Goal: Task Accomplishment & Management: Manage account settings

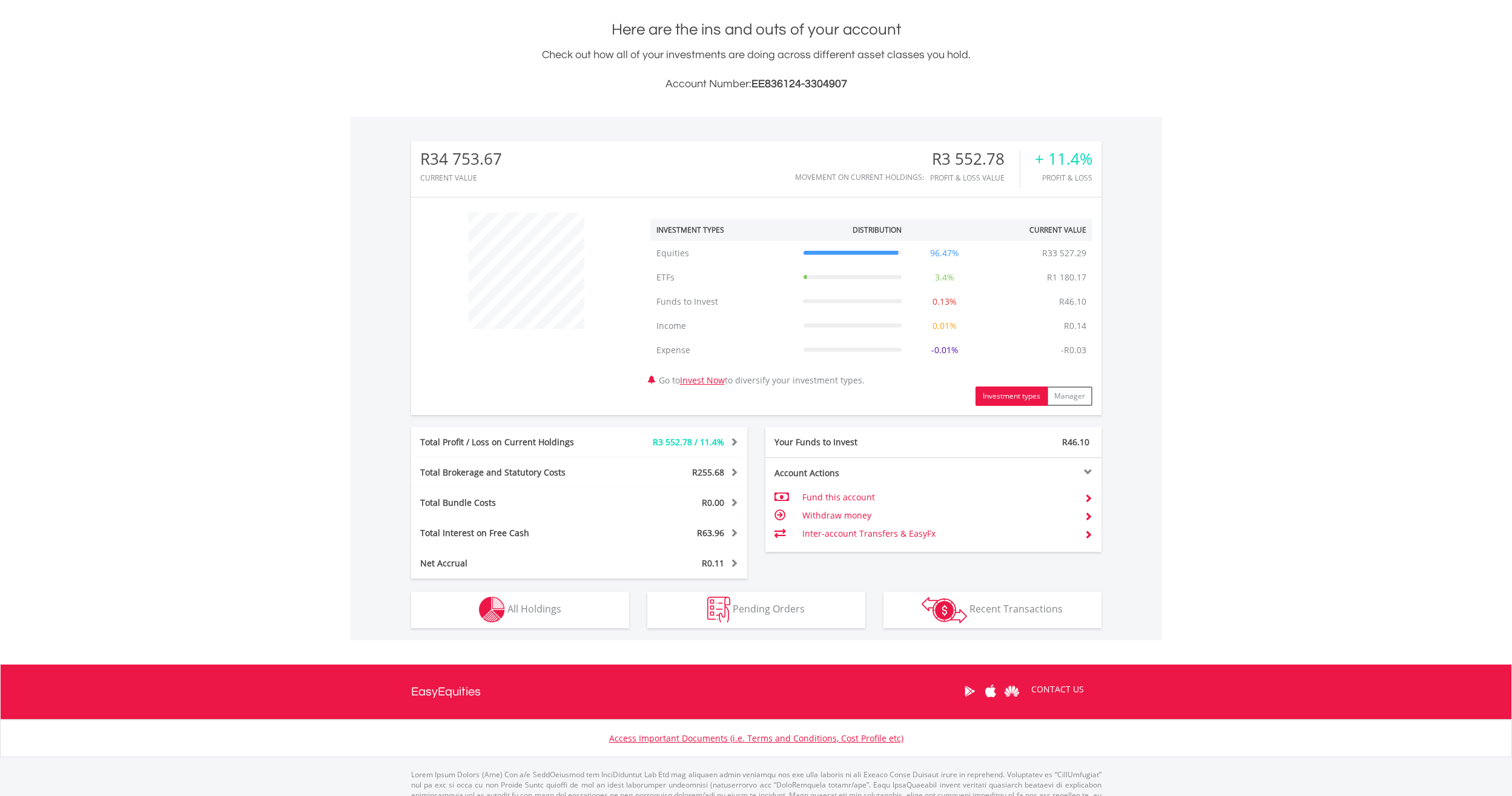
scroll to position [302, 0]
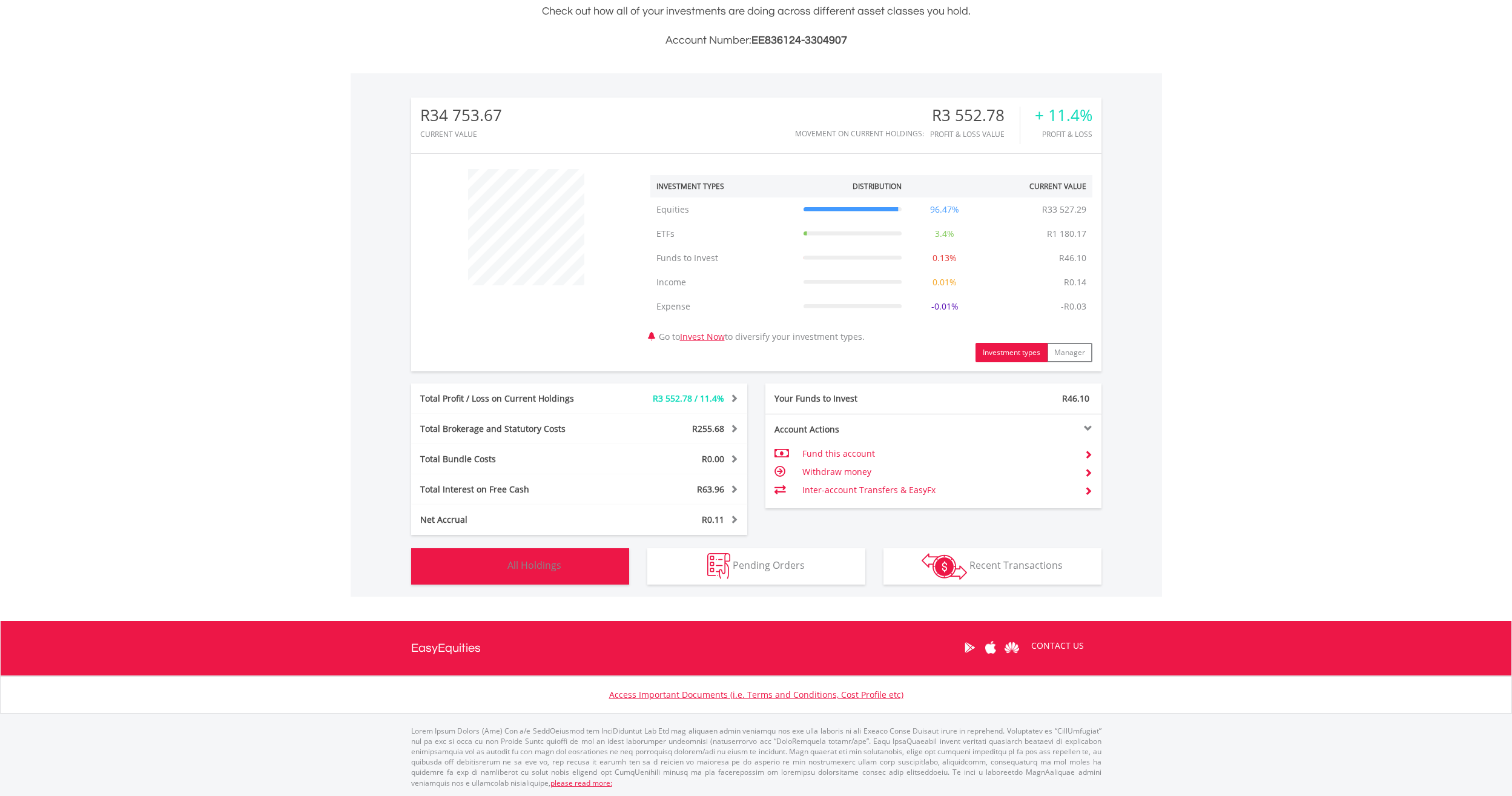
click at [537, 563] on span "All Holdings" at bounding box center [534, 565] width 54 height 13
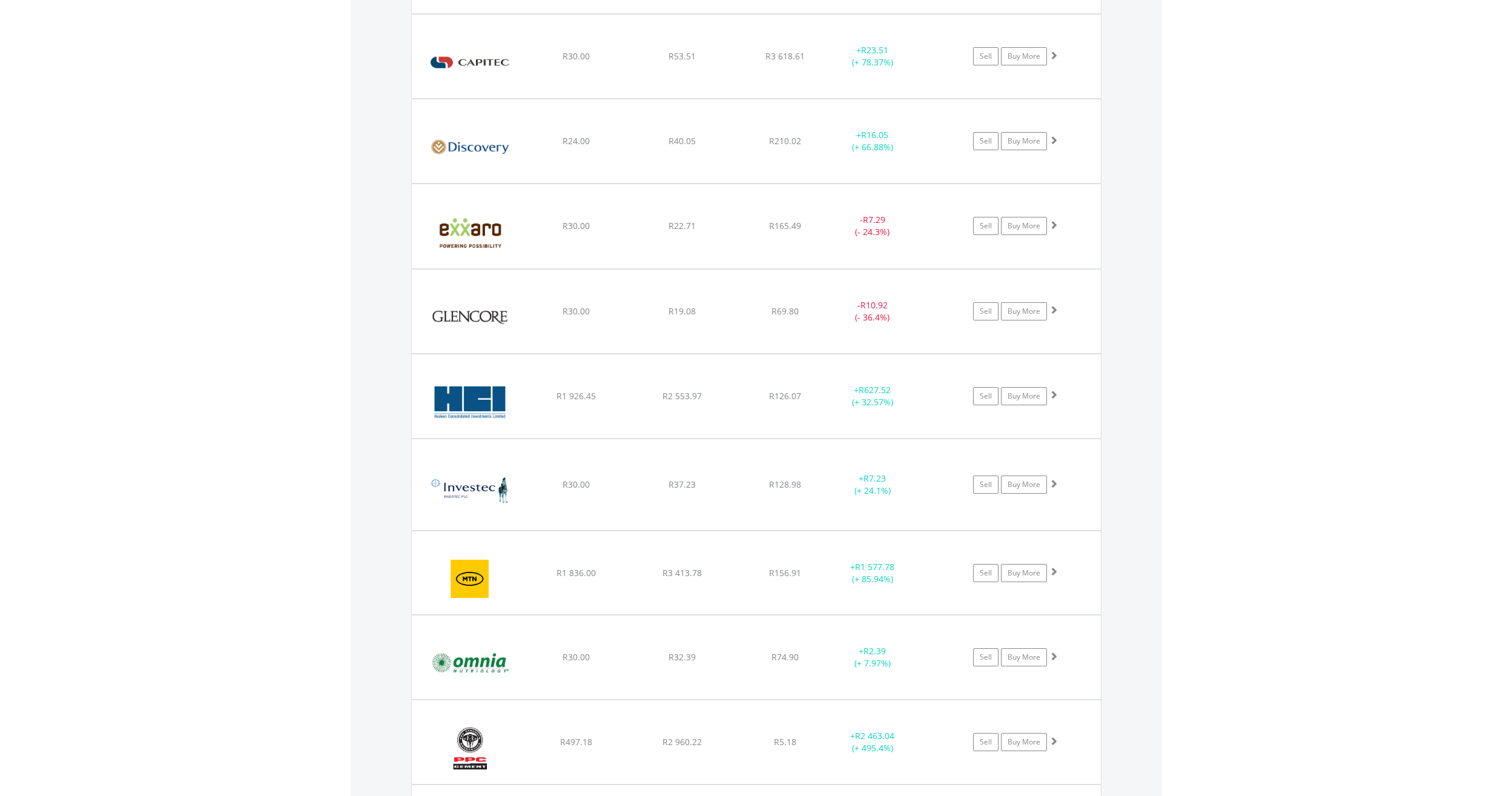
scroll to position [1589, 0]
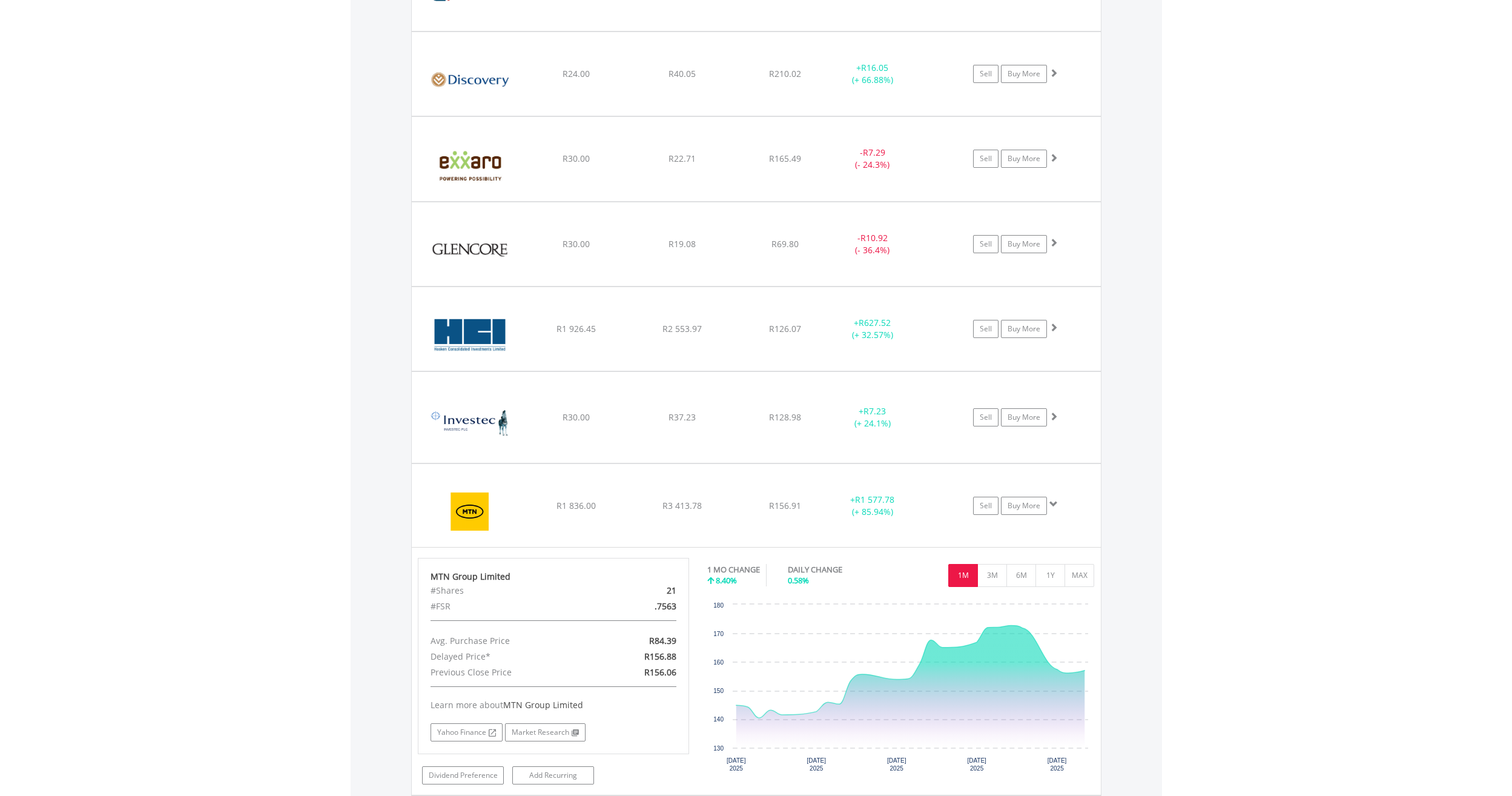
scroll to position [1649, 0]
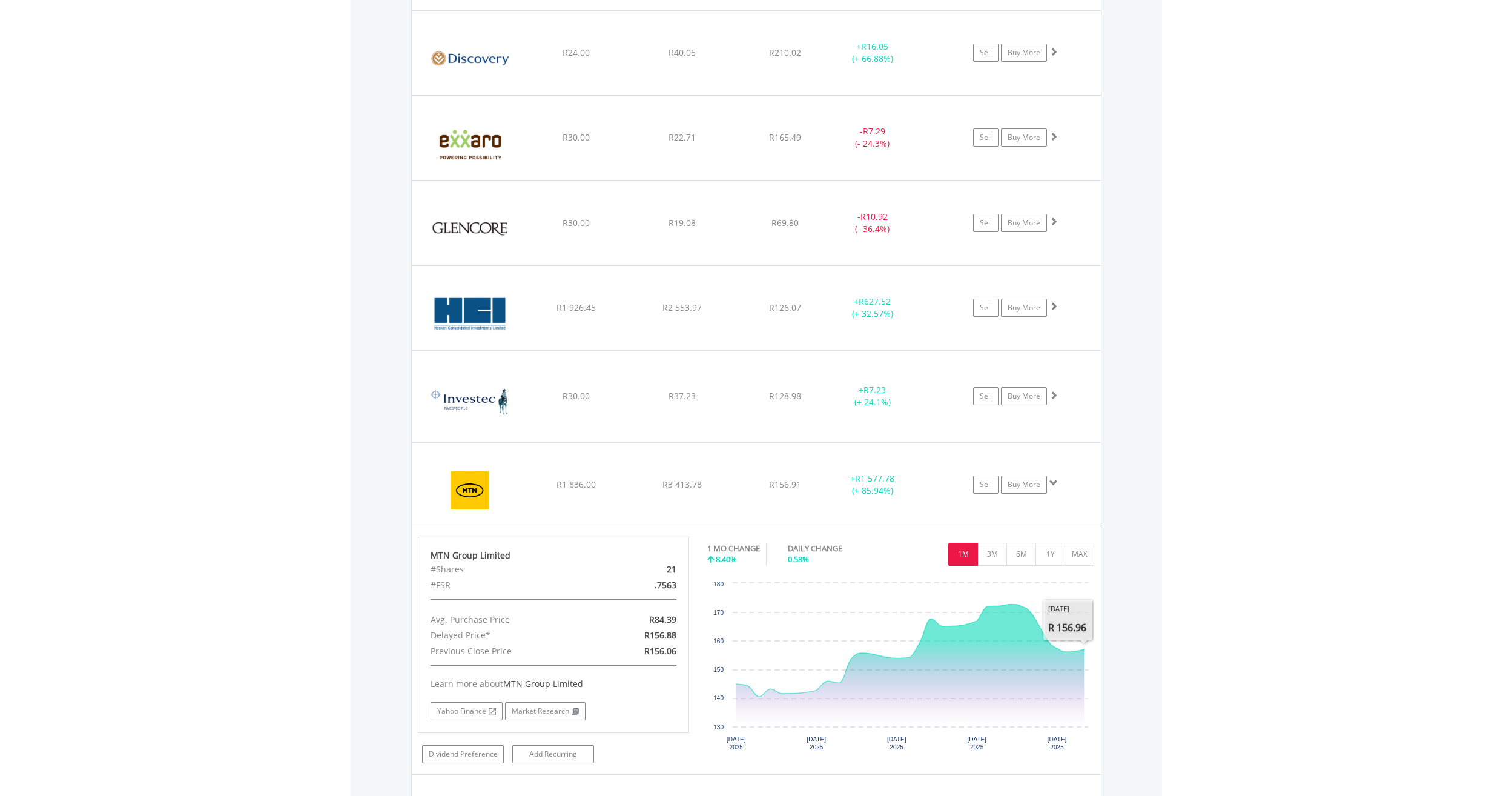
click at [1224, 576] on body "My Investments Invest Now New Listings Sell My Recurring Investments Pending Or…" at bounding box center [756, 199] width 1512 height 3696
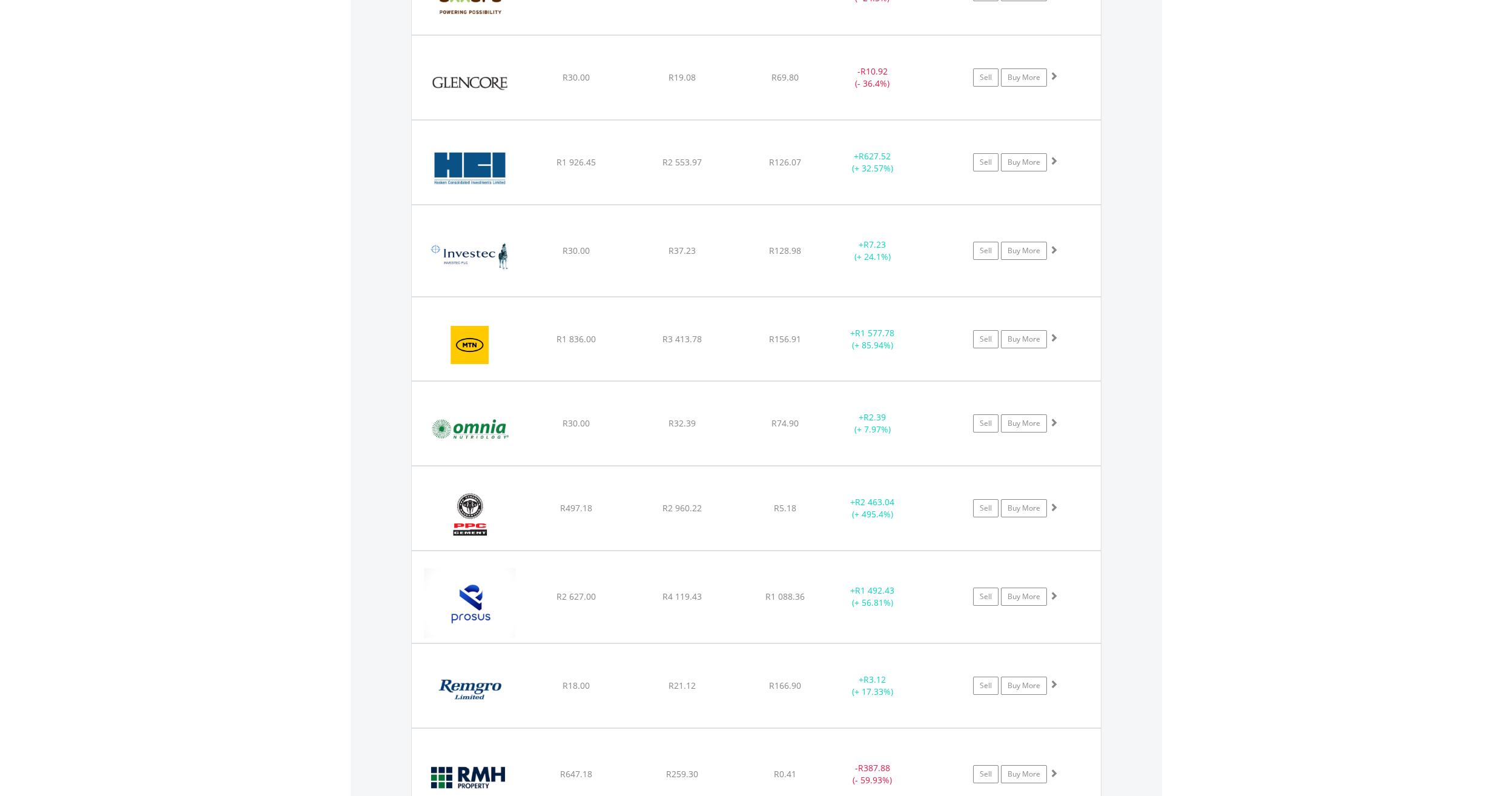
scroll to position [1831, 0]
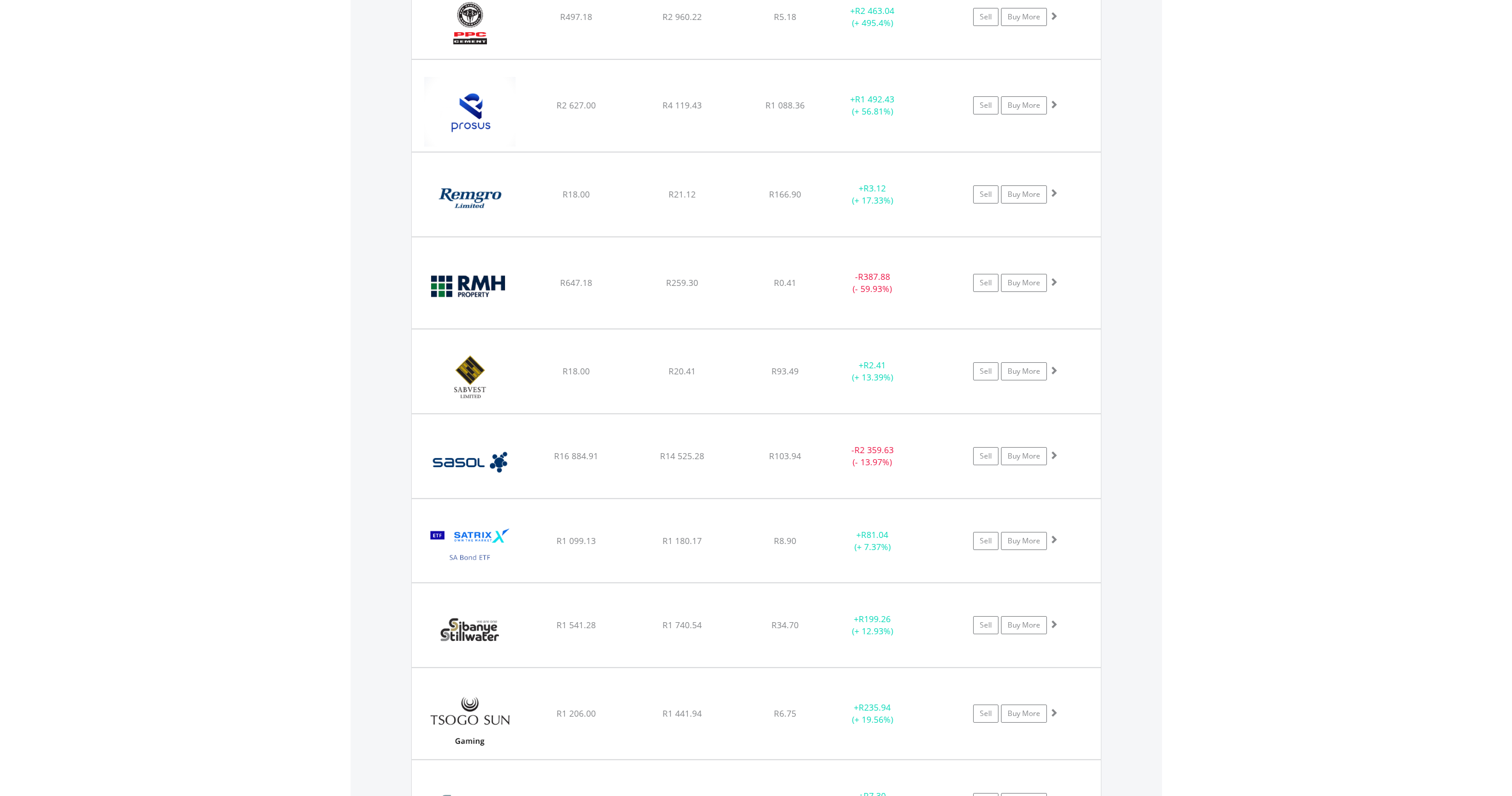
scroll to position [2315, 0]
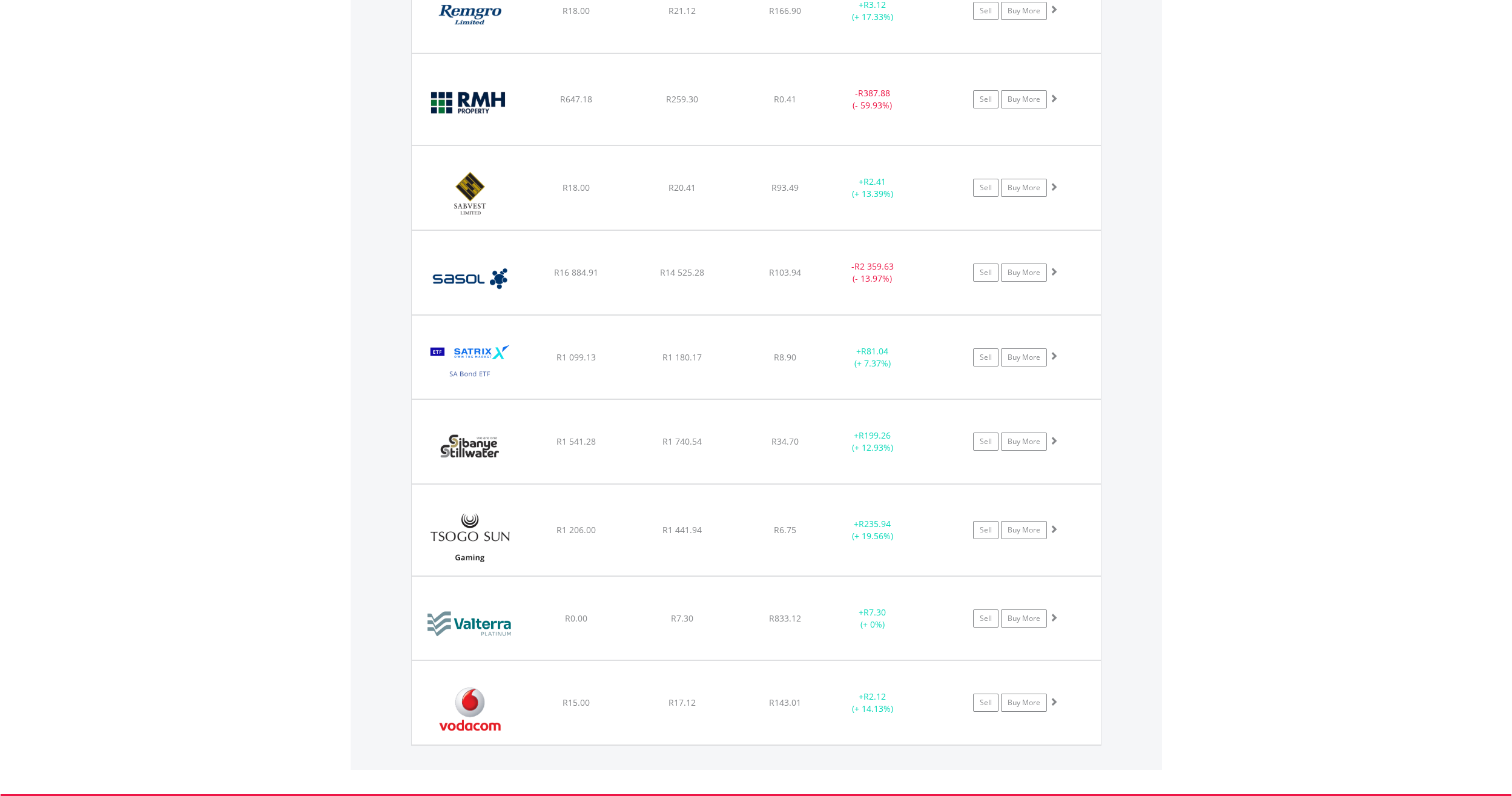
scroll to position [2497, 0]
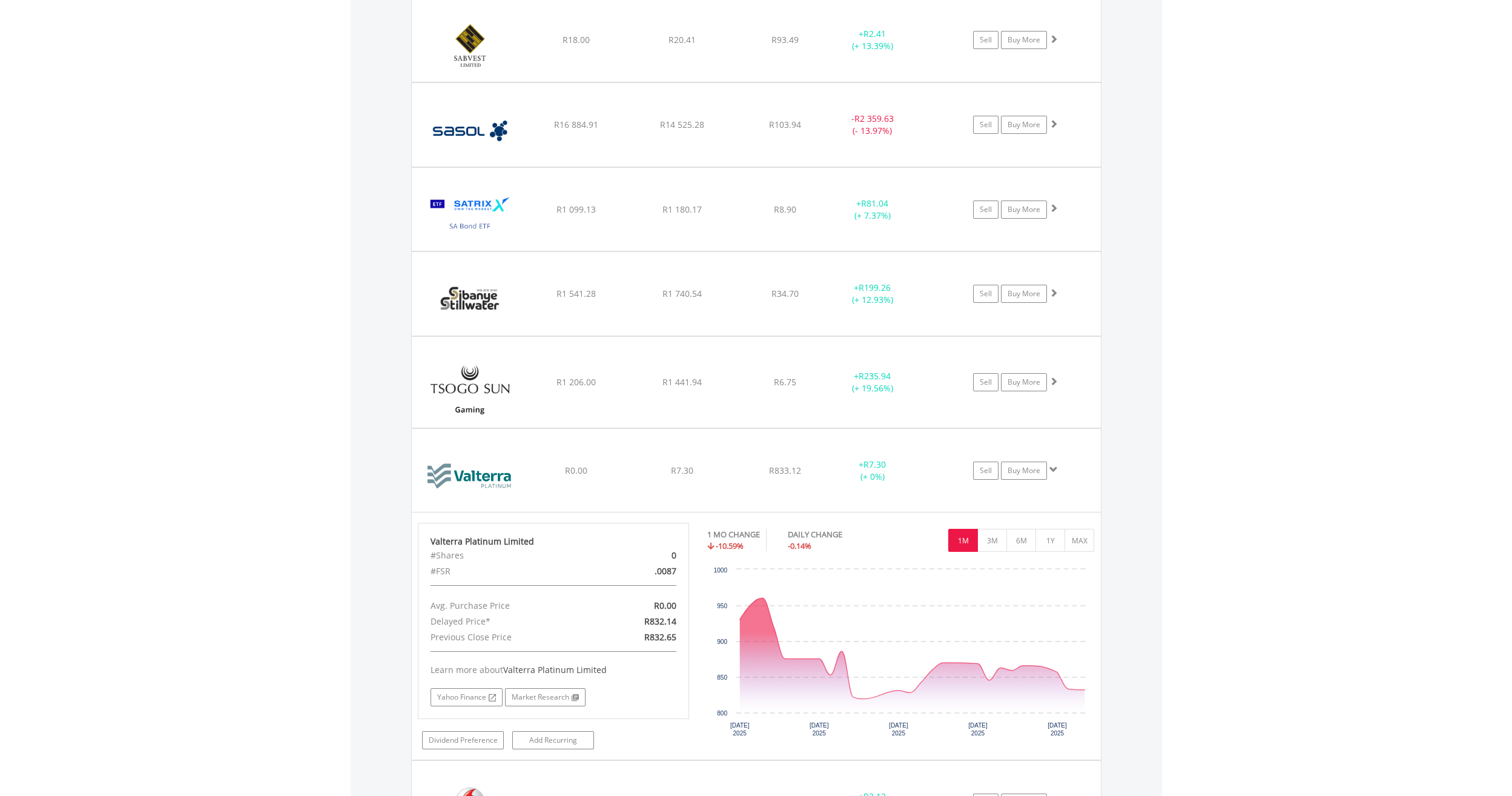
scroll to position [2619, 0]
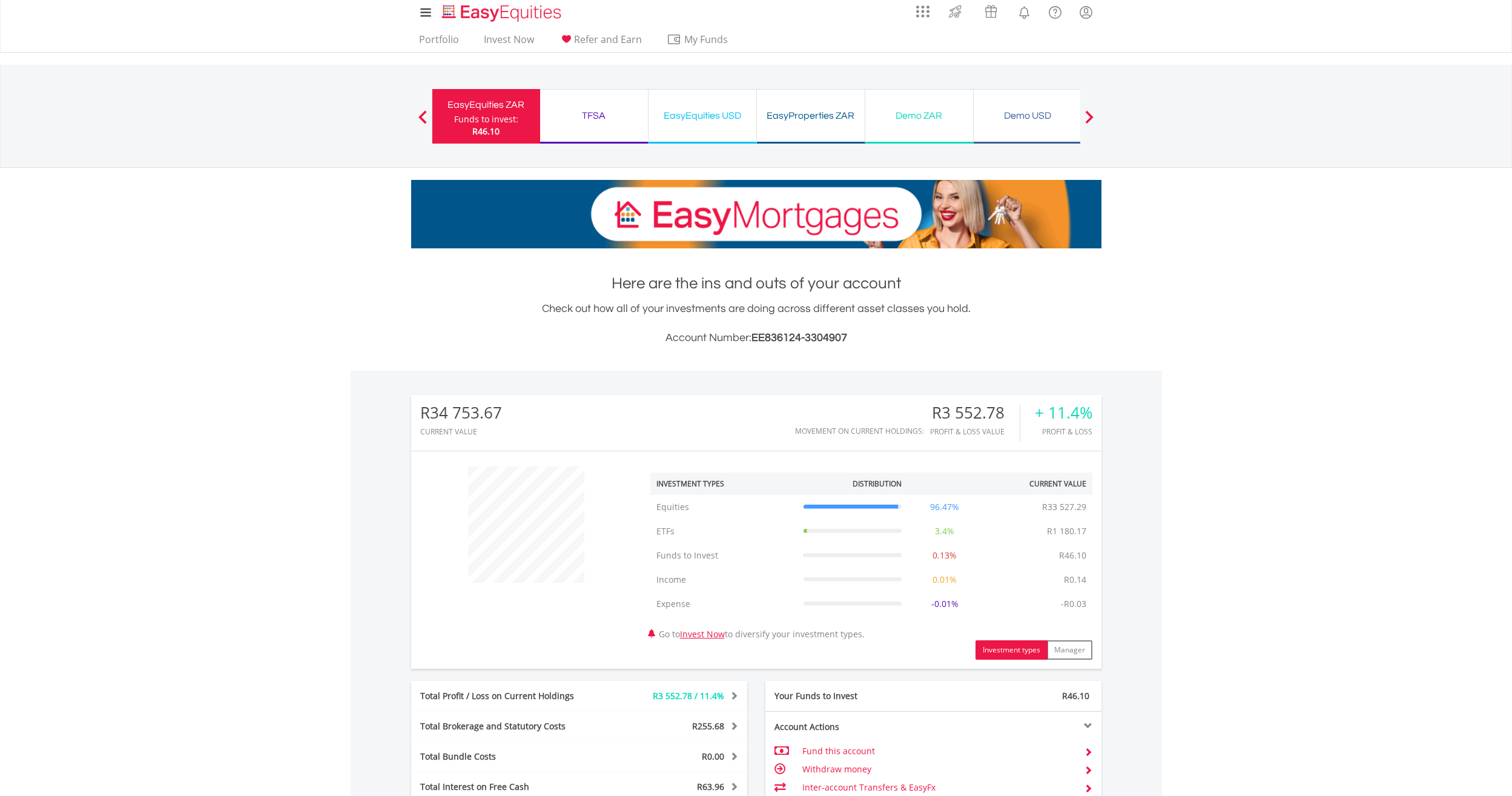
scroll to position [0, 0]
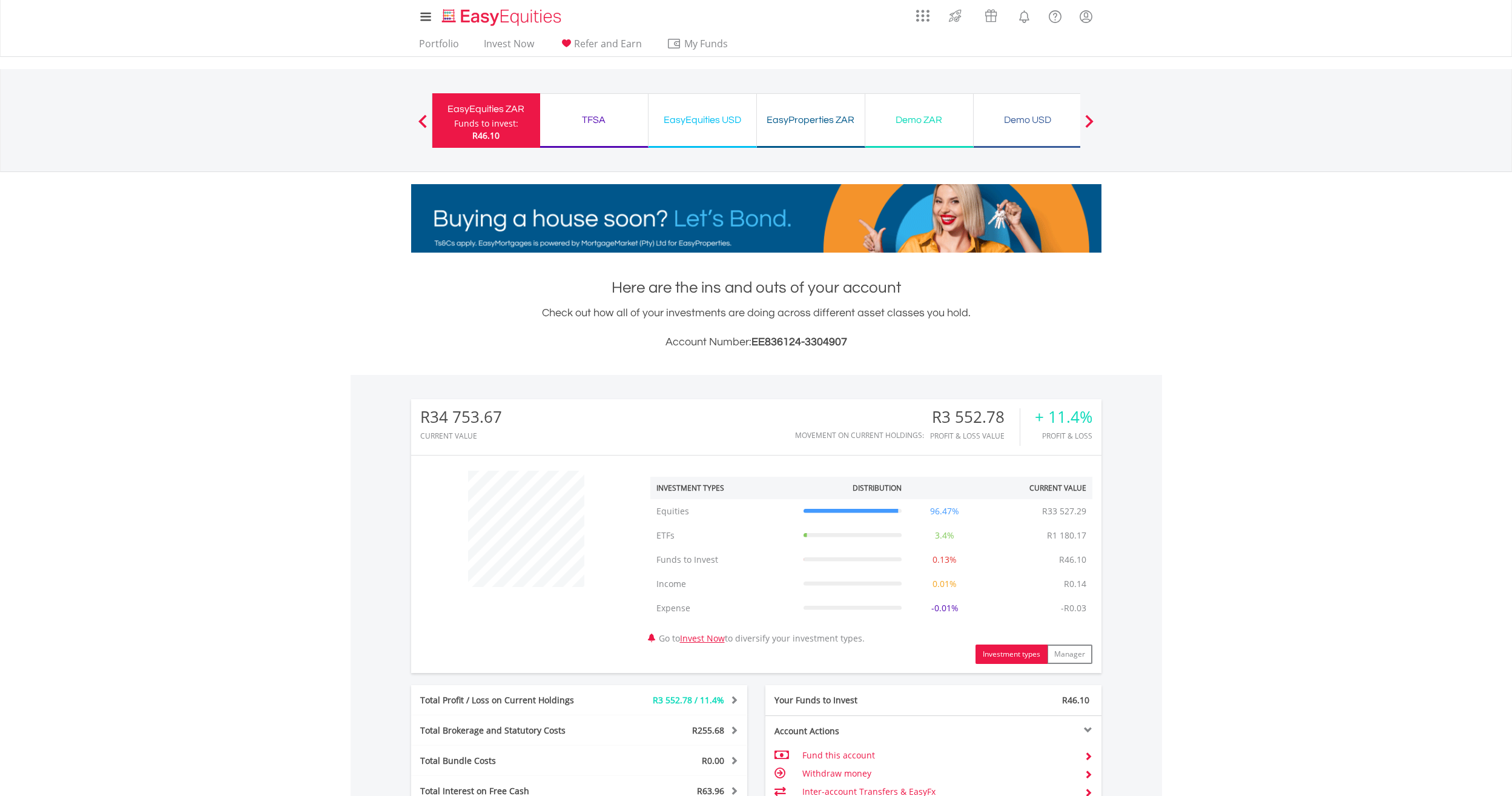
click at [821, 123] on div "EasyProperties ZAR" at bounding box center [811, 120] width 93 height 17
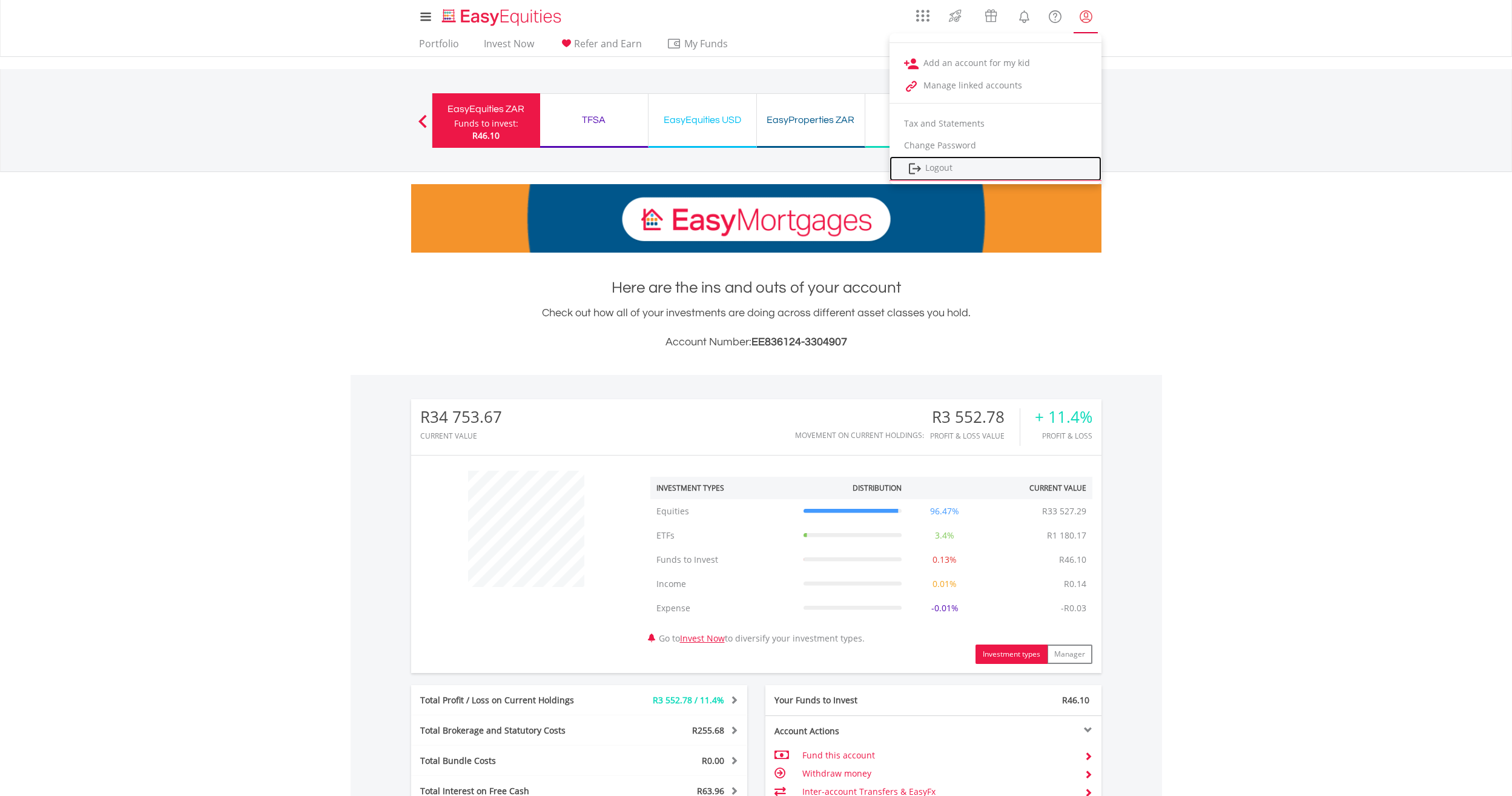
click at [945, 163] on link "Logout" at bounding box center [995, 169] width 212 height 25
